Goal: Task Accomplishment & Management: Manage account settings

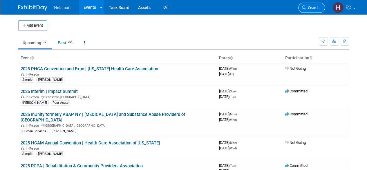
click at [306, 6] on span "Search" at bounding box center [312, 8] width 13 height 4
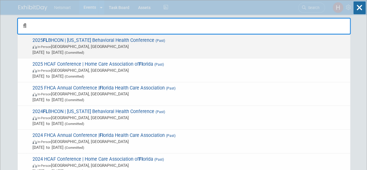
type input "fl"
click at [95, 40] on span "2025 FL BHCON | [US_STATE] Behavioral Health Conference (Past) In-Person [GEOGR…" at bounding box center [189, 46] width 316 height 18
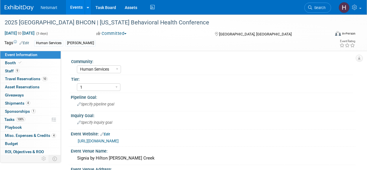
select select "Human Services"
select select "1"
select select "Yes"
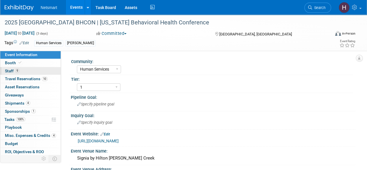
click at [31, 69] on link "9 Staff 9" at bounding box center [30, 71] width 60 height 8
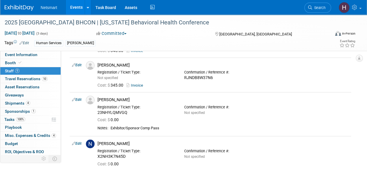
scroll to position [116, 0]
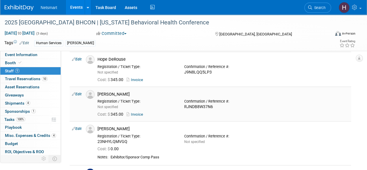
click at [135, 113] on link "Invoice" at bounding box center [135, 114] width 19 height 4
click at [139, 79] on link "Invoice" at bounding box center [135, 79] width 19 height 4
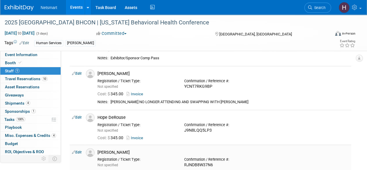
scroll to position [58, 0]
click at [140, 95] on link "Invoice" at bounding box center [135, 94] width 19 height 4
click at [312, 8] on icon at bounding box center [310, 8] width 4 height 4
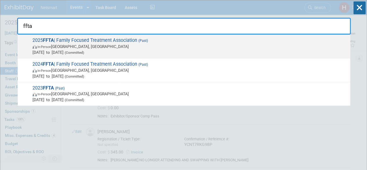
type input "ffta"
click at [124, 44] on span "In-Person New Orleans, LA" at bounding box center [189, 46] width 314 height 6
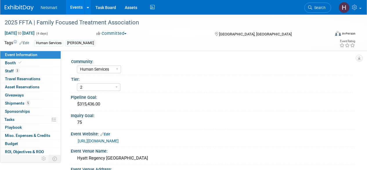
select select "Human Services"
select select "2"
select select "Yes"
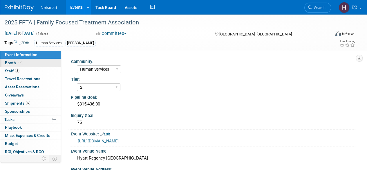
click at [23, 63] on link "Booth" at bounding box center [30, 63] width 60 height 8
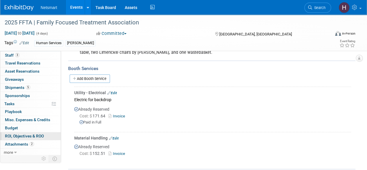
scroll to position [116, 0]
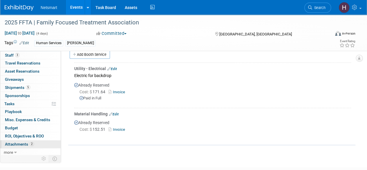
click at [18, 142] on span "Attachments 2" at bounding box center [19, 143] width 29 height 5
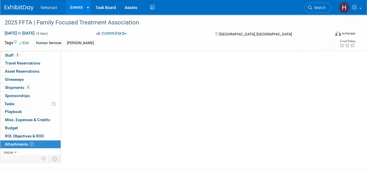
scroll to position [0, 0]
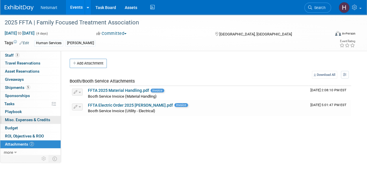
click at [19, 121] on link "0 Misc. Expenses & Credits 0" at bounding box center [30, 120] width 60 height 8
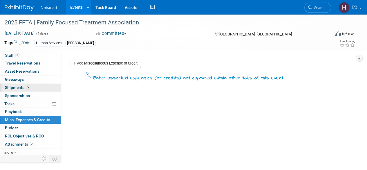
click at [26, 88] on span "5" at bounding box center [28, 87] width 4 height 4
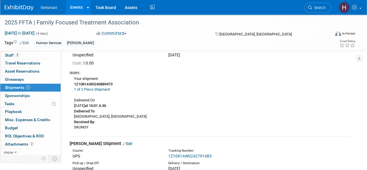
scroll to position [116, 0]
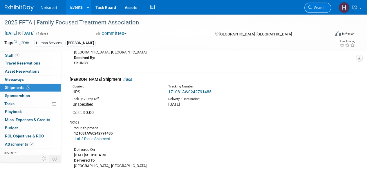
click at [310, 6] on icon at bounding box center [310, 8] width 4 height 4
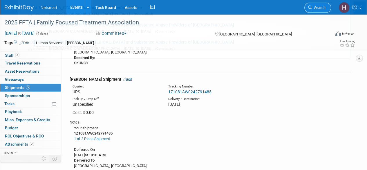
scroll to position [0, 0]
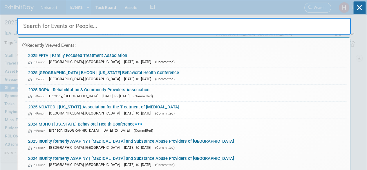
type input "h"
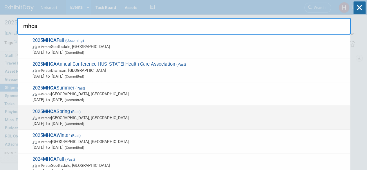
type input "mhca"
click at [125, 112] on span "2025 MHCA Spring (Past) In-Person San Antonio, TX May 13, 2025 to May 15, 2025 …" at bounding box center [189, 117] width 316 height 18
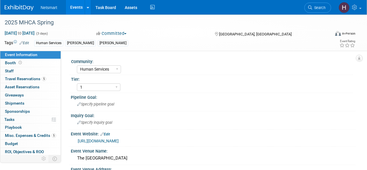
select select "Human Services"
select select "1"
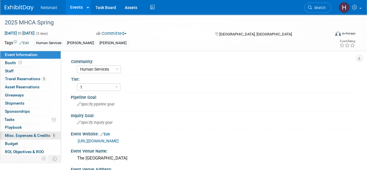
click at [30, 133] on span "Misc. Expenses & Credits 5" at bounding box center [30, 135] width 51 height 5
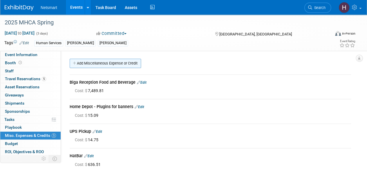
click at [118, 64] on link "Add Miscellaneous Expense or Credit" at bounding box center [105, 63] width 71 height 9
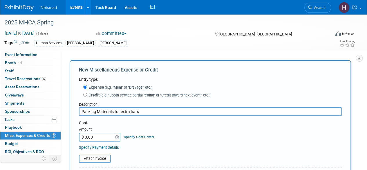
type input "Packing Materials for extra hats"
click at [96, 138] on input "$ 0.00" at bounding box center [97, 136] width 36 height 9
type input "$ 52.00"
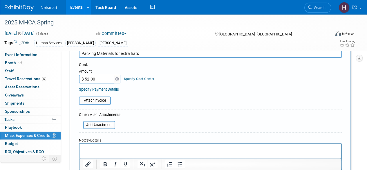
scroll to position [116, 0]
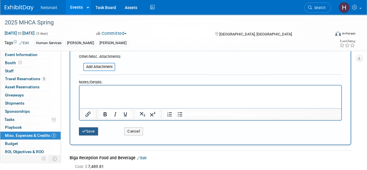
click at [94, 128] on button "Save" at bounding box center [88, 131] width 19 height 8
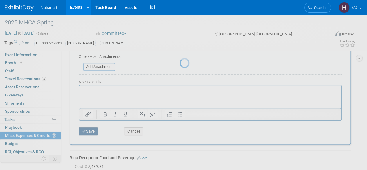
scroll to position [114, 0]
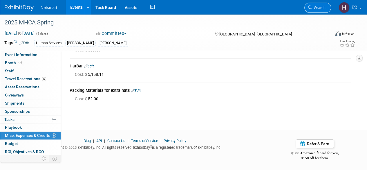
click at [313, 7] on span "Search" at bounding box center [318, 8] width 13 height 4
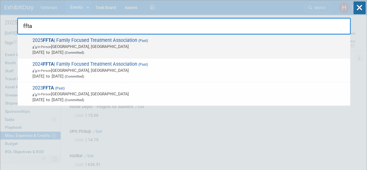
type input "ffta"
click at [105, 44] on span "In-Person New Orleans, LA" at bounding box center [189, 46] width 314 height 6
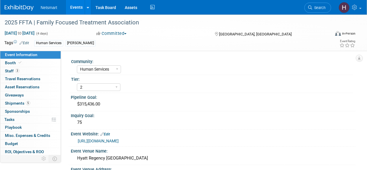
select select "Human Services"
select select "2"
select select "Yes"
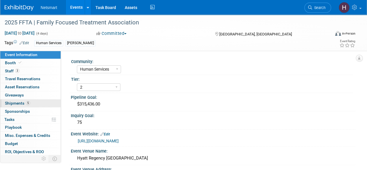
click at [39, 104] on link "5 Shipments 5" at bounding box center [30, 103] width 60 height 8
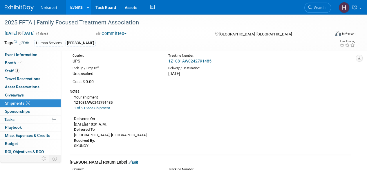
scroll to position [65, 0]
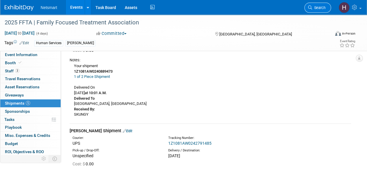
click at [322, 6] on span "Search" at bounding box center [318, 8] width 13 height 4
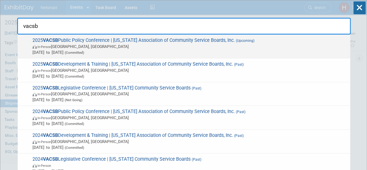
type input "vacsb"
click at [132, 46] on span "In-Person Roanoke, VA" at bounding box center [189, 46] width 314 height 6
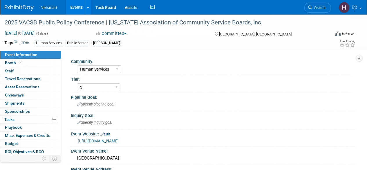
select select "Human Services"
select select "3"
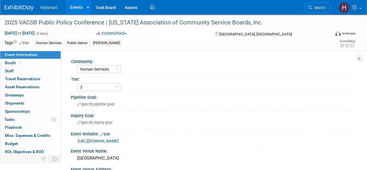
click at [40, 64] on link "Booth" at bounding box center [30, 63] width 60 height 8
